Goal: Transaction & Acquisition: Purchase product/service

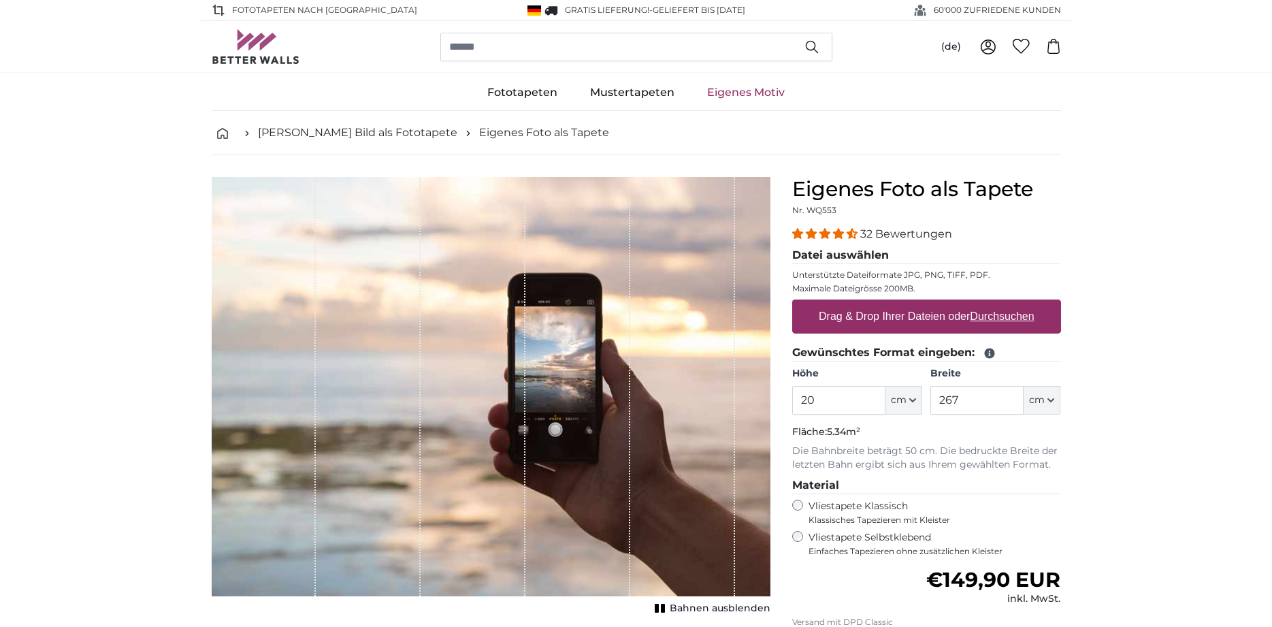
type input "2"
type input "150"
type input "200"
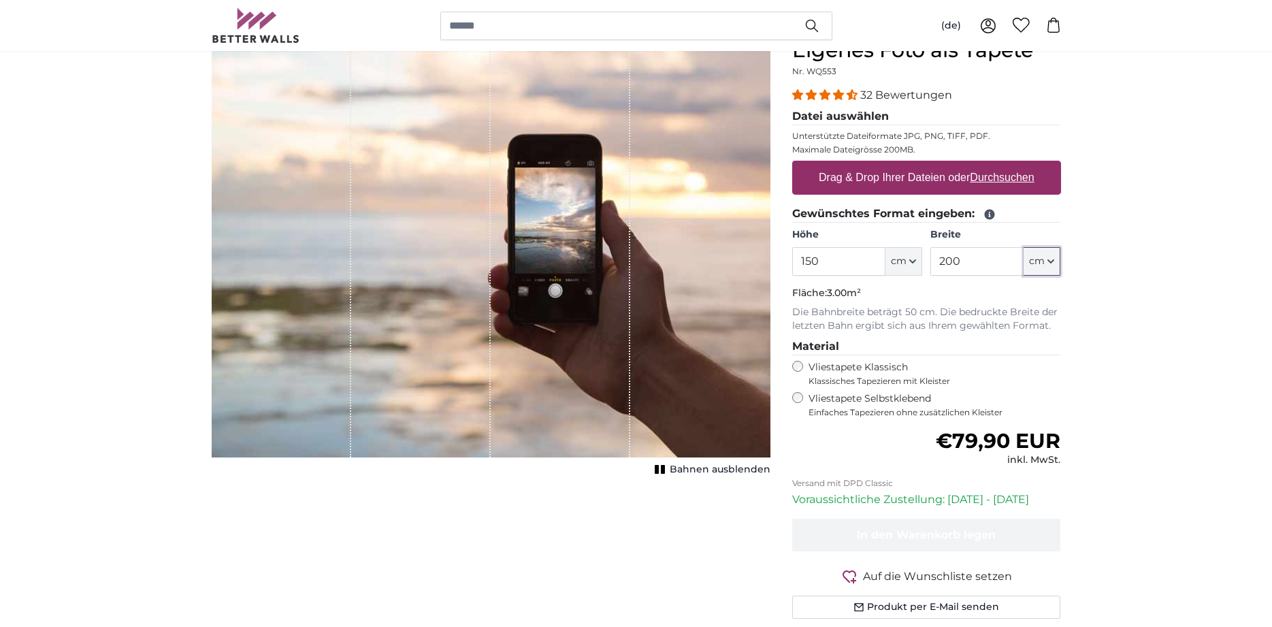
scroll to position [152, 0]
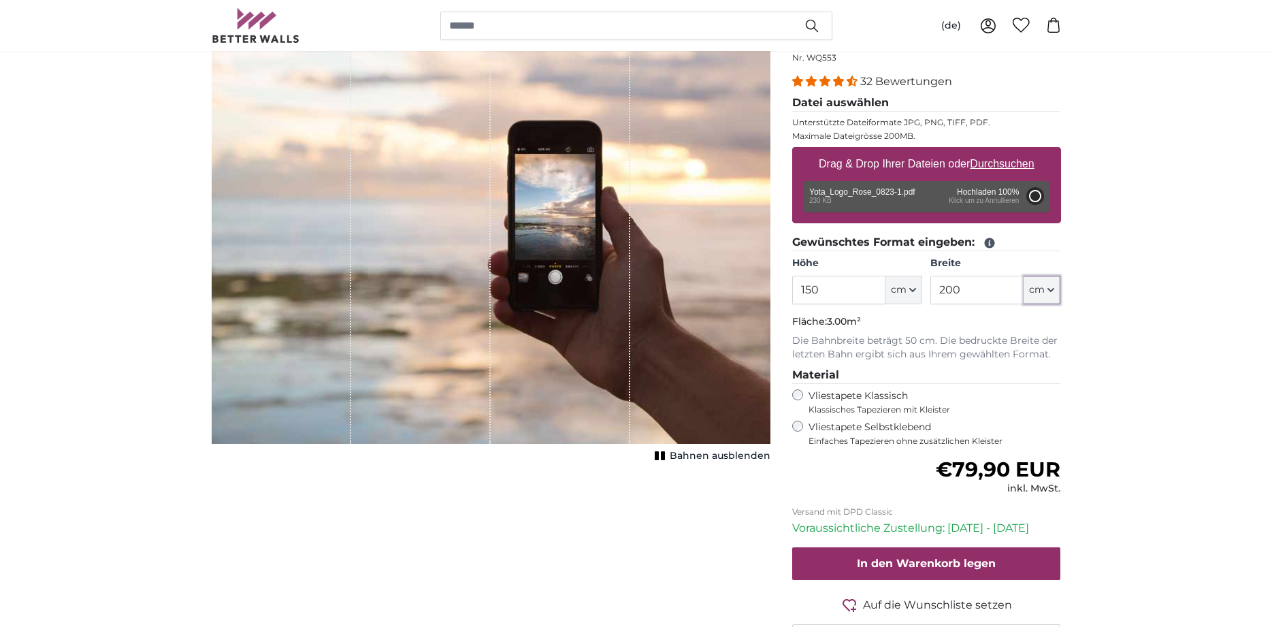
type input "79"
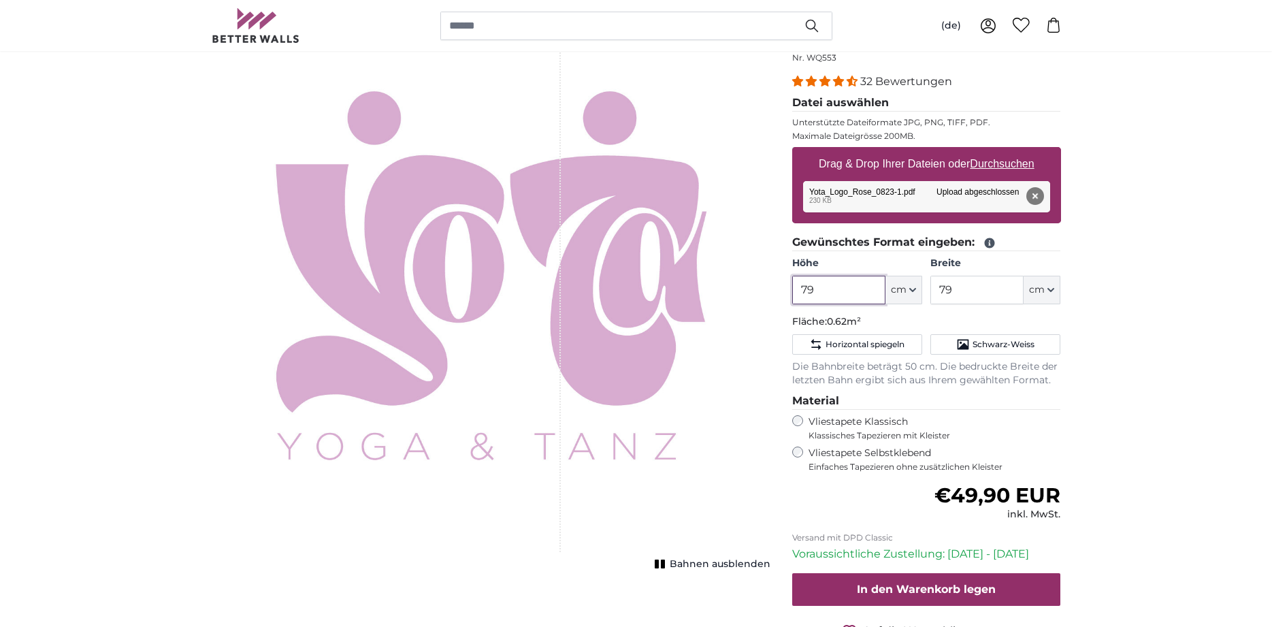
click at [835, 296] on input "79" at bounding box center [838, 290] width 93 height 29
type input "7"
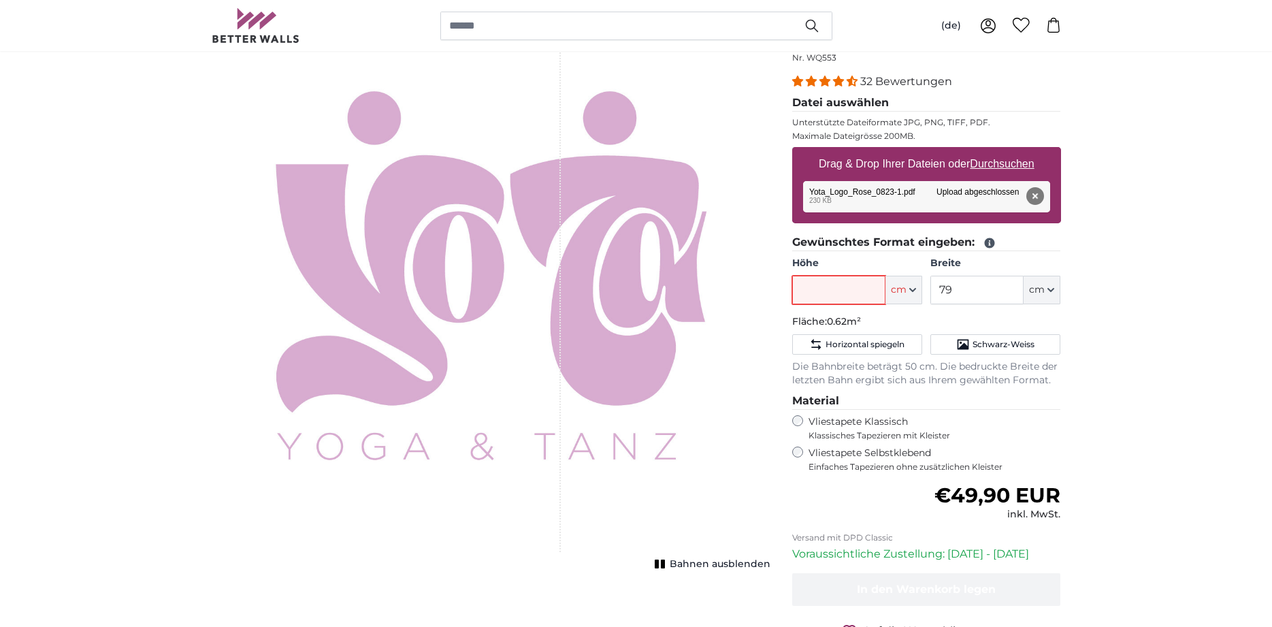
type input "2"
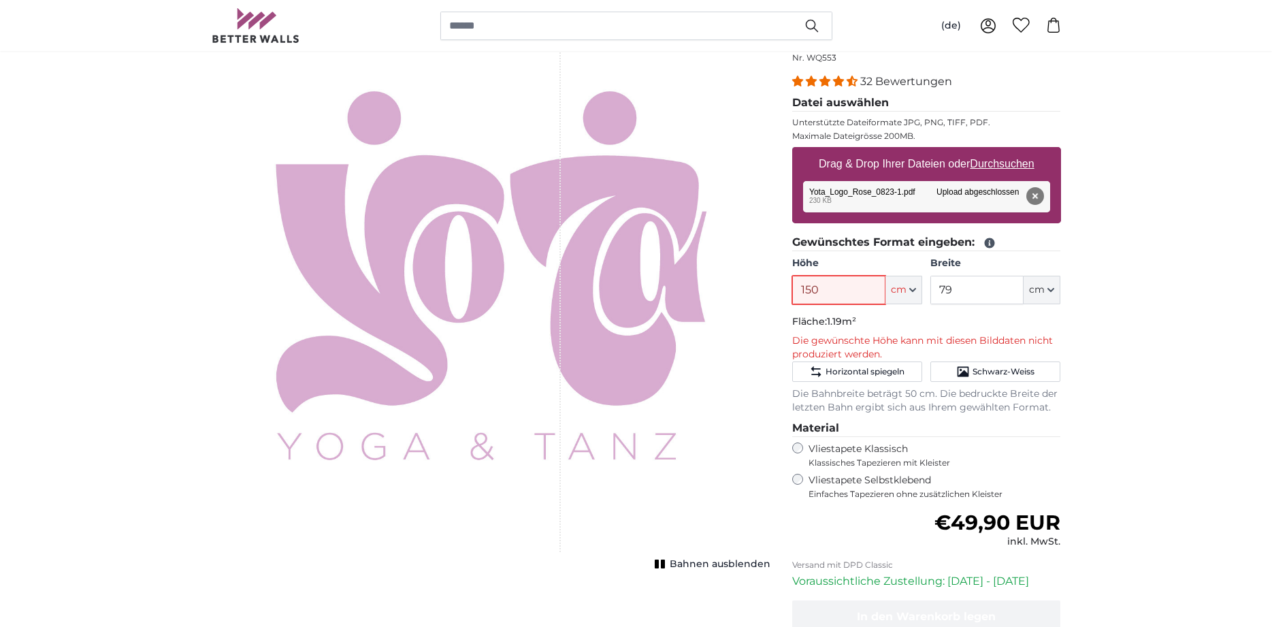
type input "150"
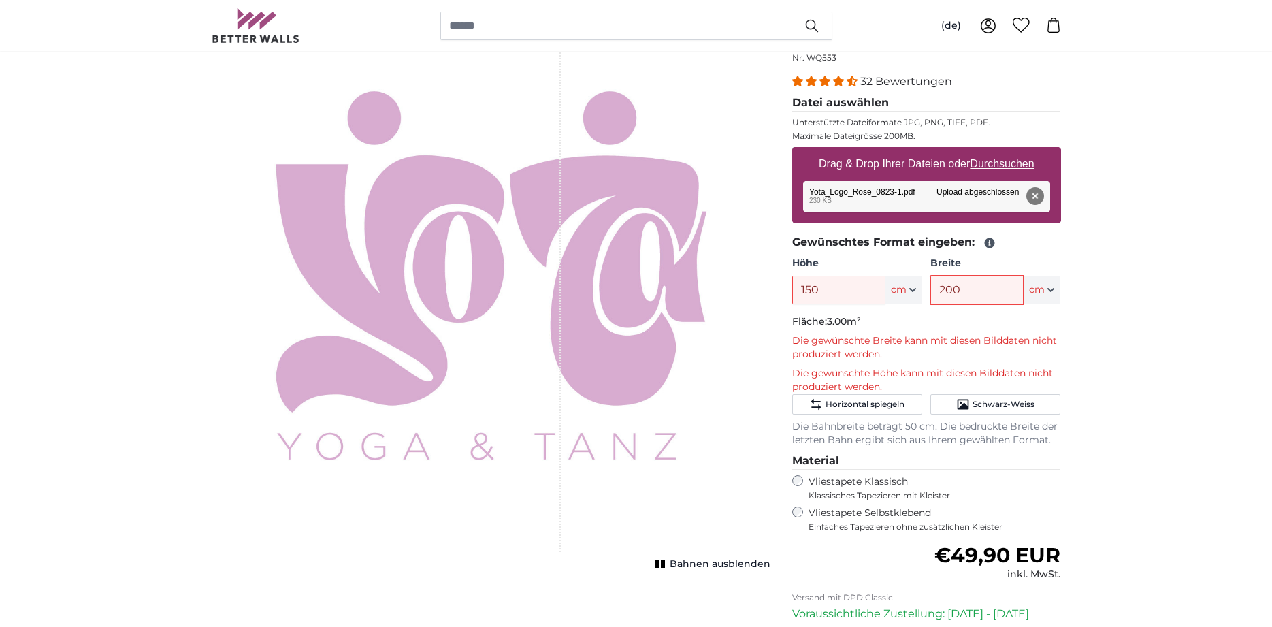
type input "200"
click at [1037, 196] on button "Entfernen" at bounding box center [1035, 196] width 18 height 18
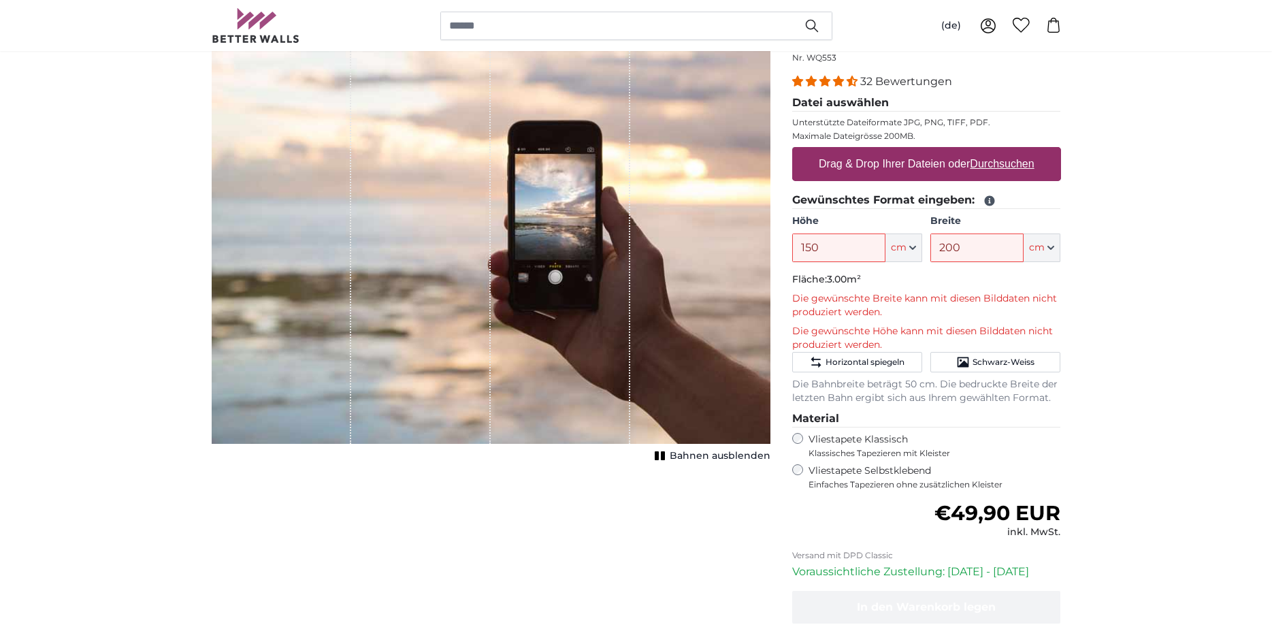
scroll to position [166, 0]
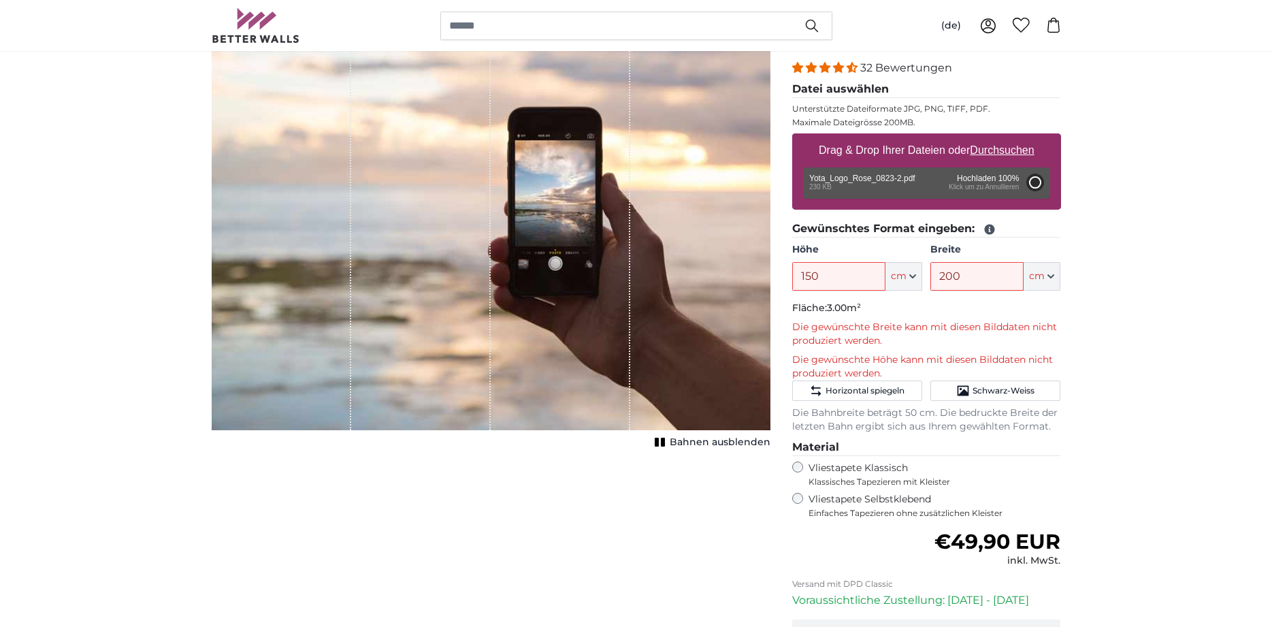
type input "79"
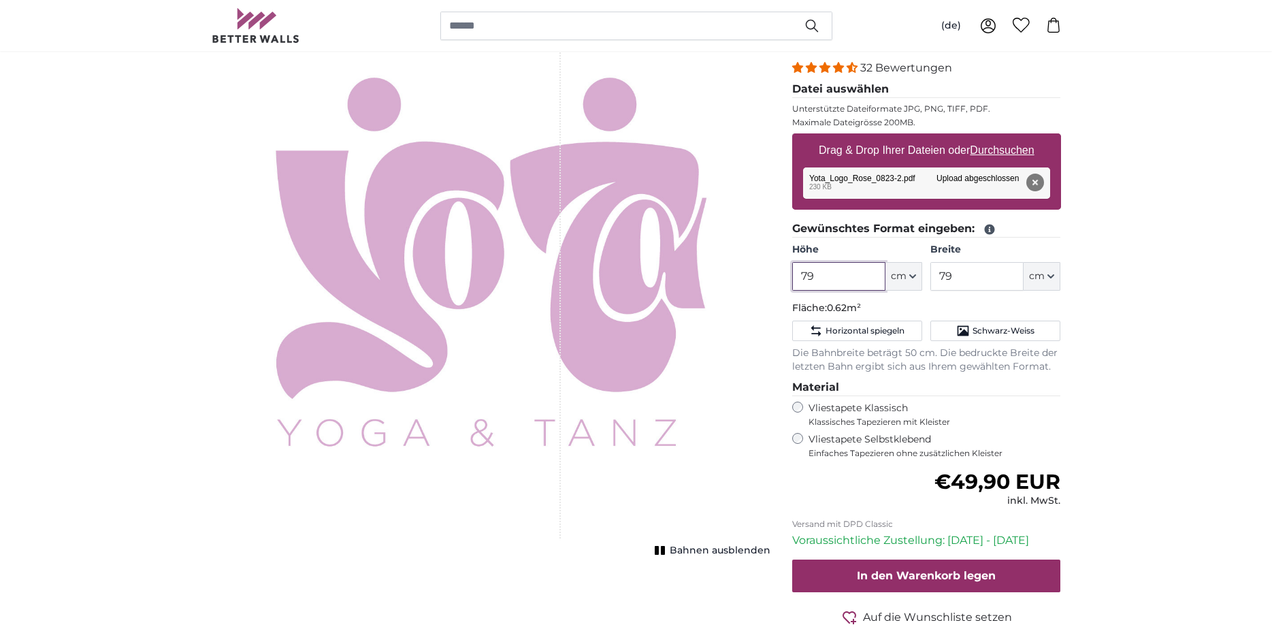
click at [822, 277] on input "79" at bounding box center [838, 276] width 93 height 29
type input "7"
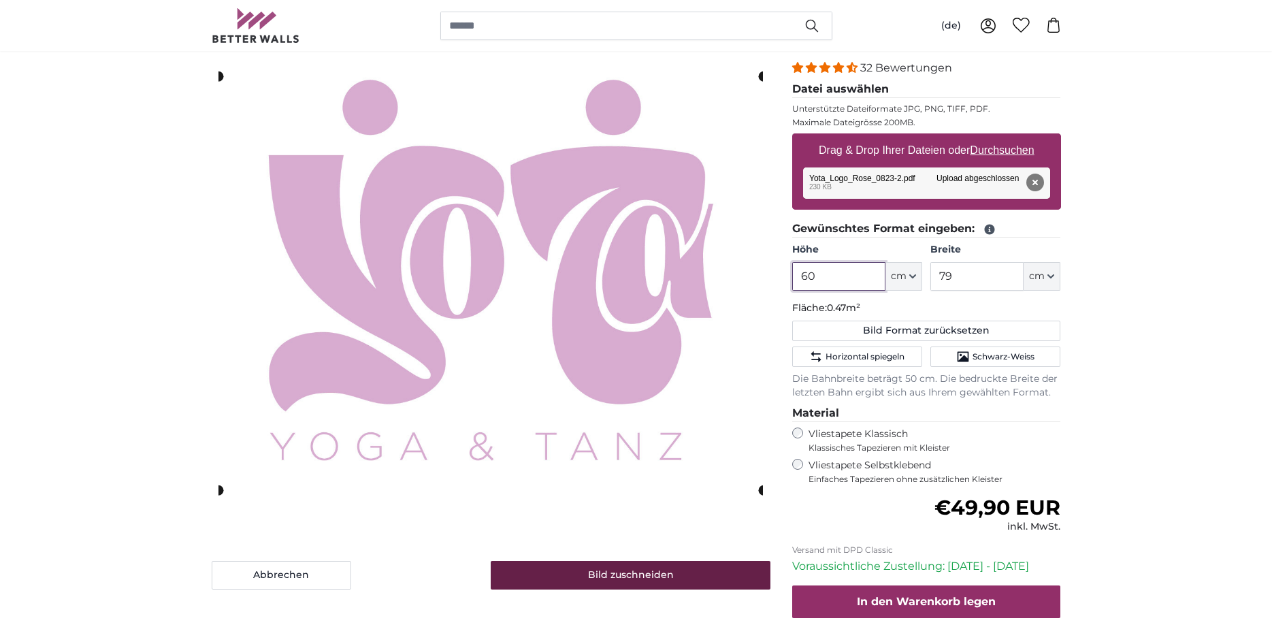
type input "60"
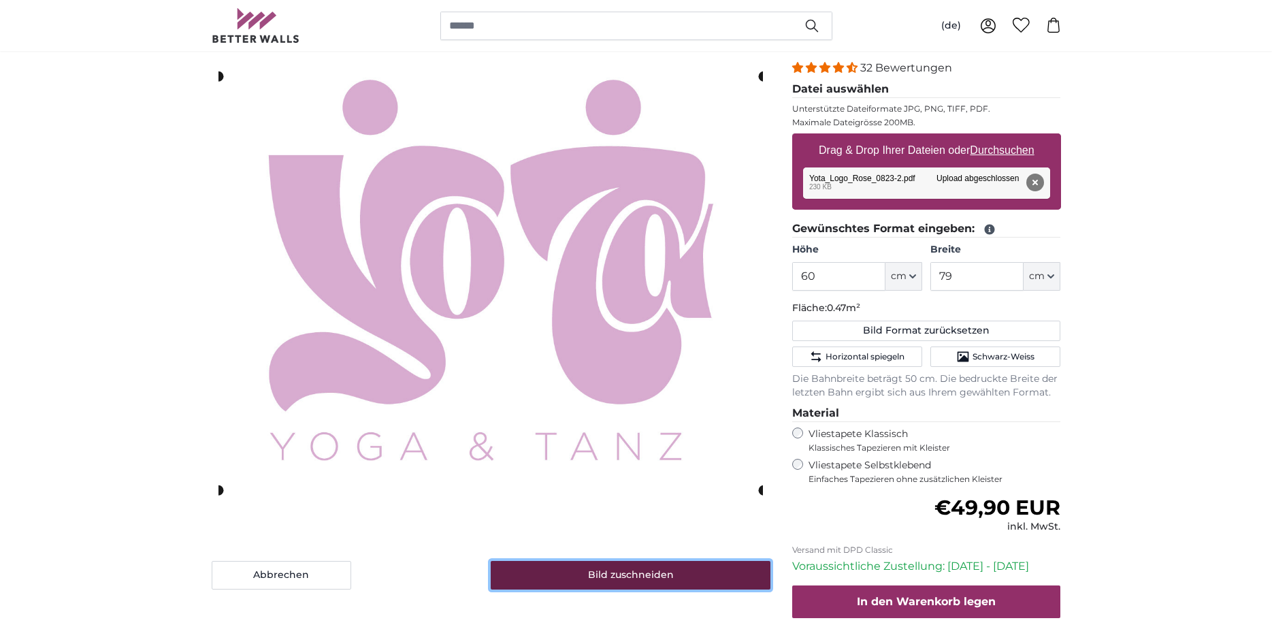
click at [613, 573] on button "Bild zuschneiden" at bounding box center [631, 575] width 280 height 29
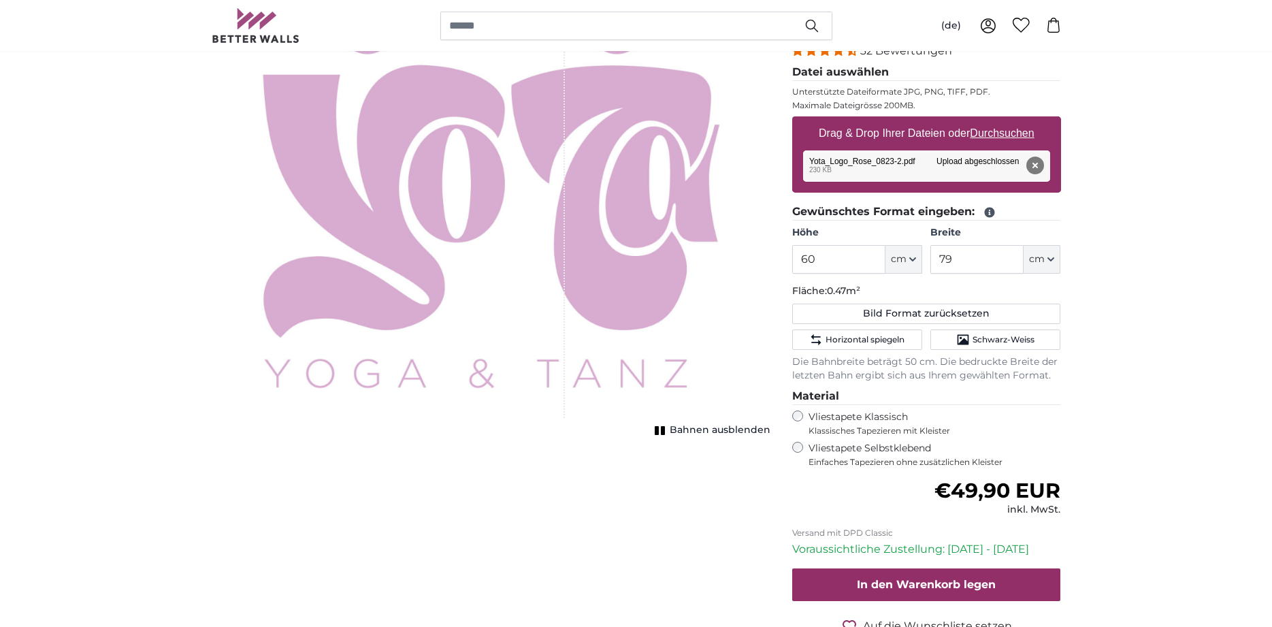
scroll to position [208, 0]
